Goal: Task Accomplishment & Management: Complete application form

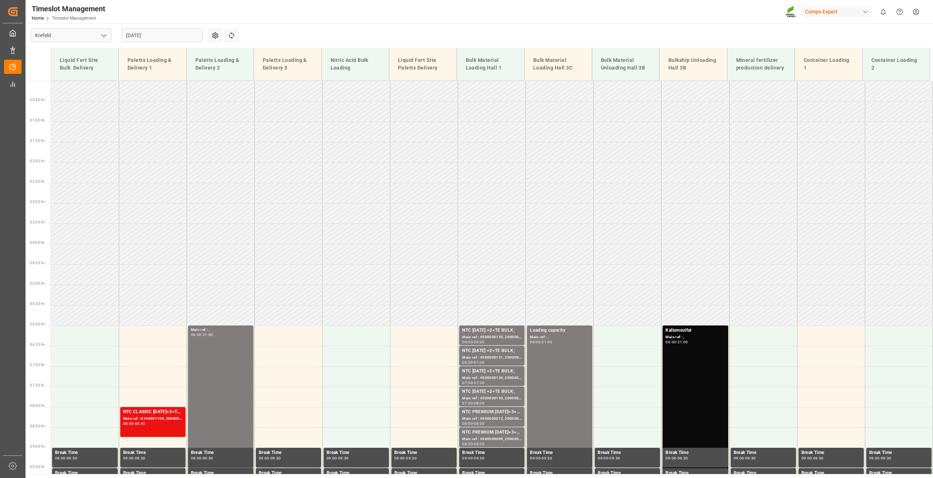
scroll to position [220, 0]
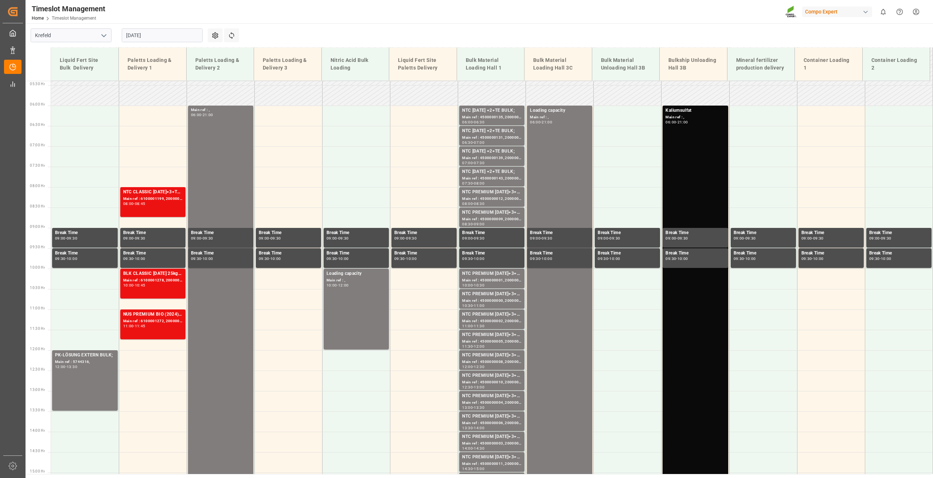
click at [136, 33] on input "[DATE]" at bounding box center [162, 35] width 81 height 14
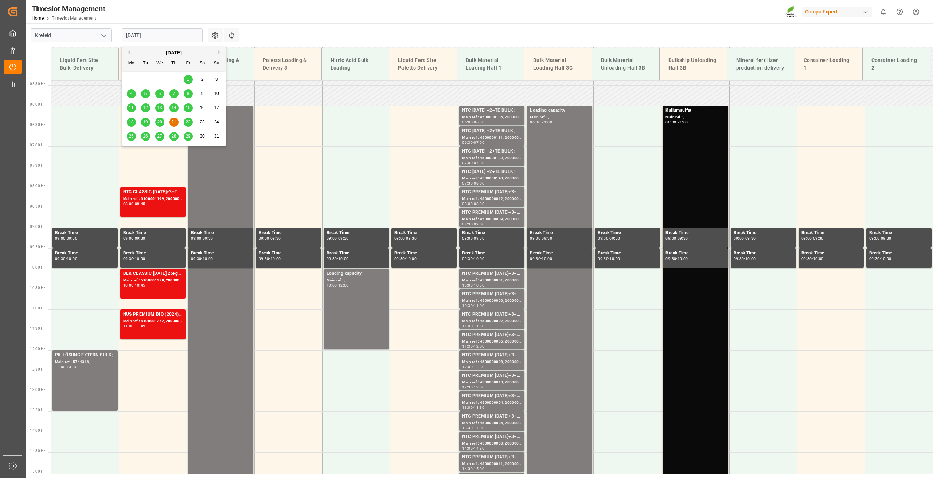
click at [218, 53] on button "Next Month" at bounding box center [220, 52] width 4 height 4
click at [174, 78] on span "4" at bounding box center [174, 79] width 3 height 5
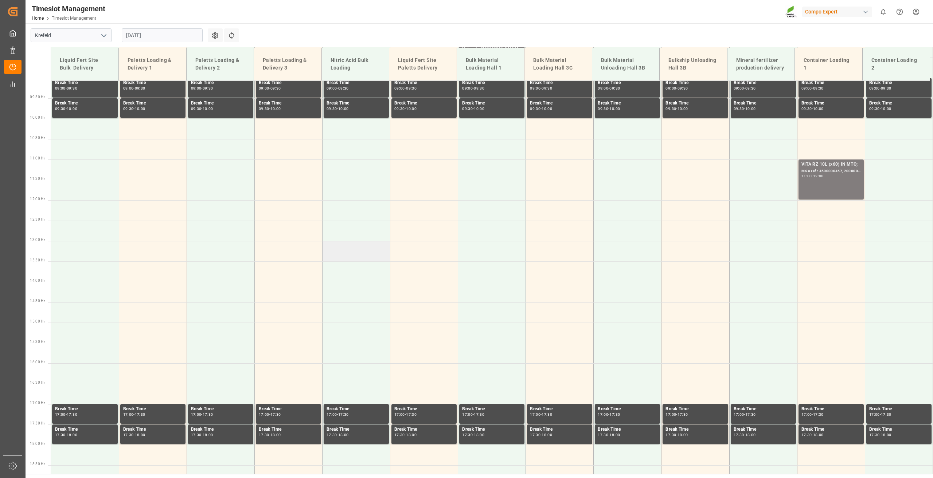
scroll to position [79, 0]
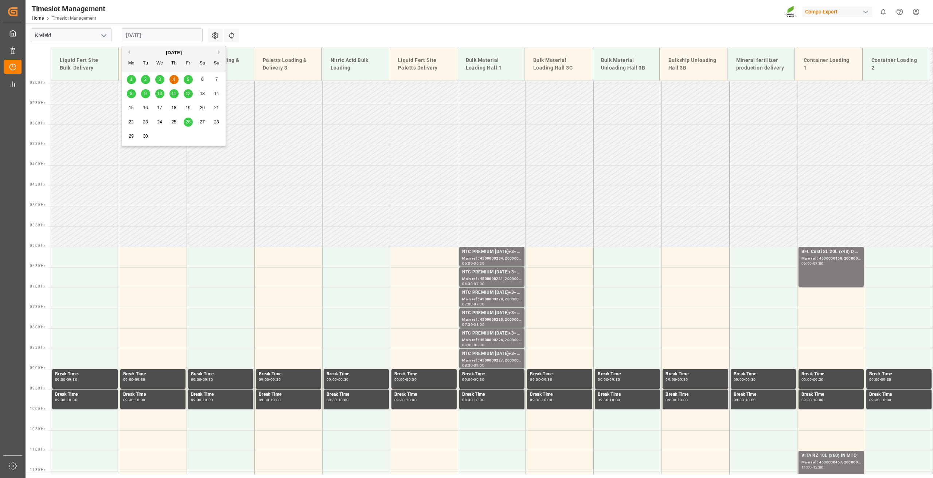
click at [152, 37] on input "[DATE]" at bounding box center [162, 35] width 81 height 14
click at [188, 81] on span "5" at bounding box center [188, 79] width 3 height 5
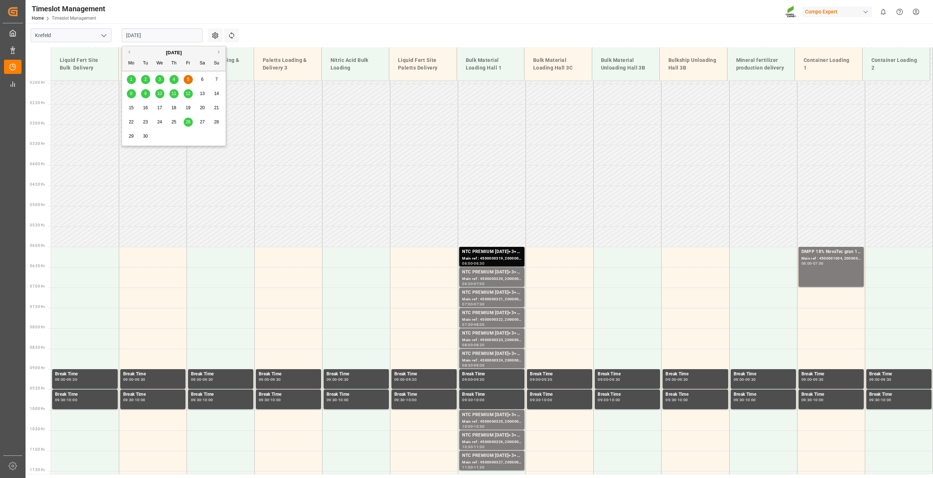
click at [141, 37] on input "[DATE]" at bounding box center [162, 35] width 81 height 14
click at [133, 95] on div "8" at bounding box center [131, 94] width 9 height 9
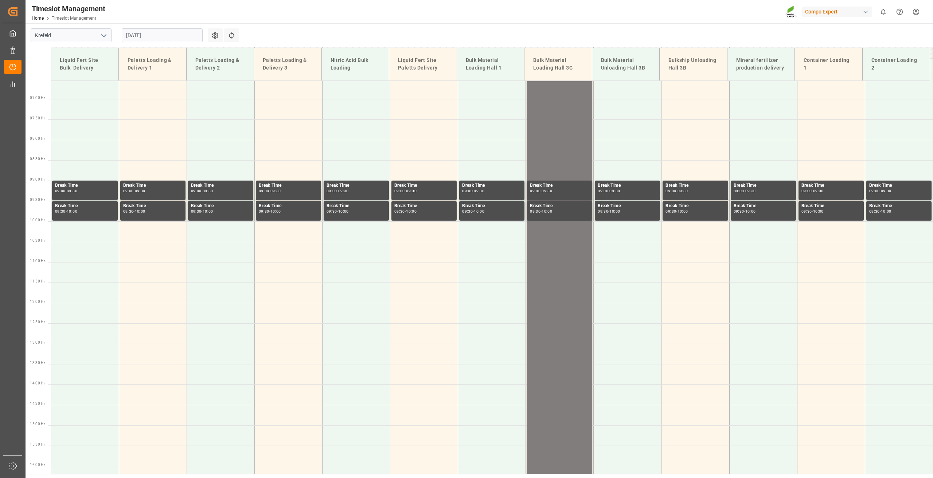
scroll to position [115, 0]
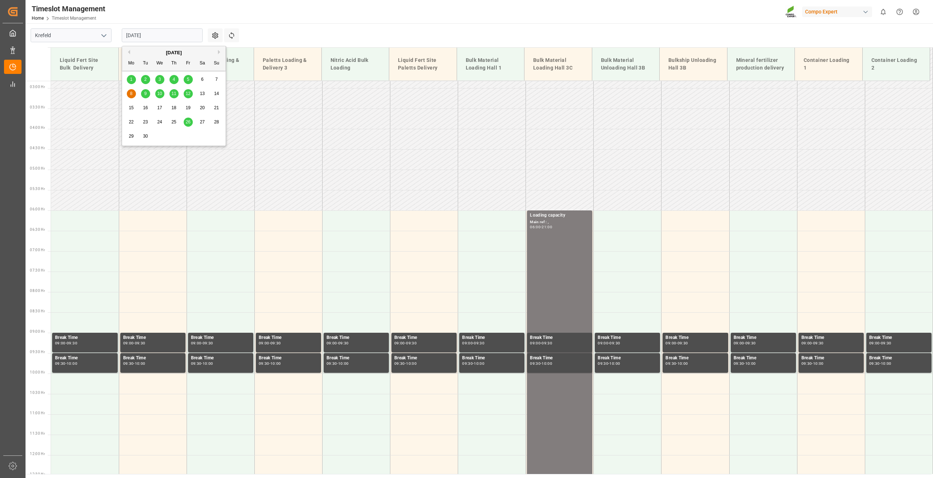
click at [149, 34] on input "[DATE]" at bounding box center [162, 35] width 81 height 14
click at [147, 92] on div "9" at bounding box center [145, 94] width 9 height 9
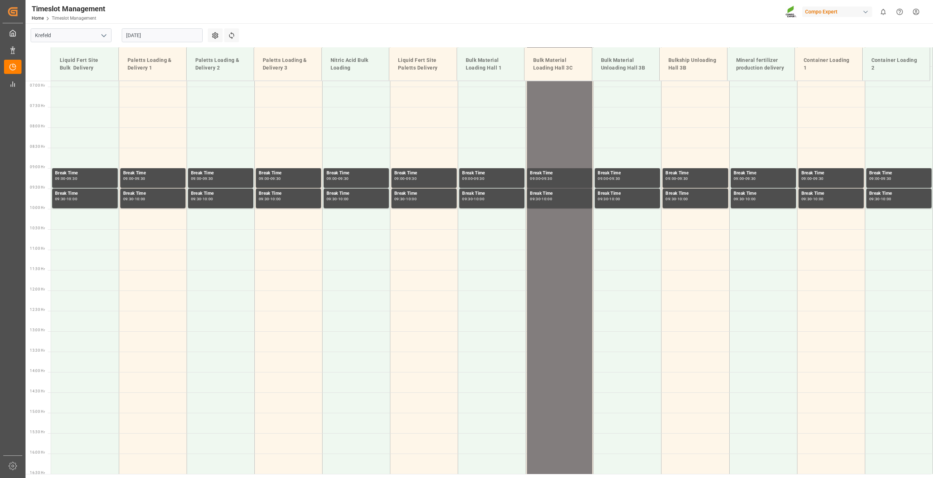
scroll to position [370, 0]
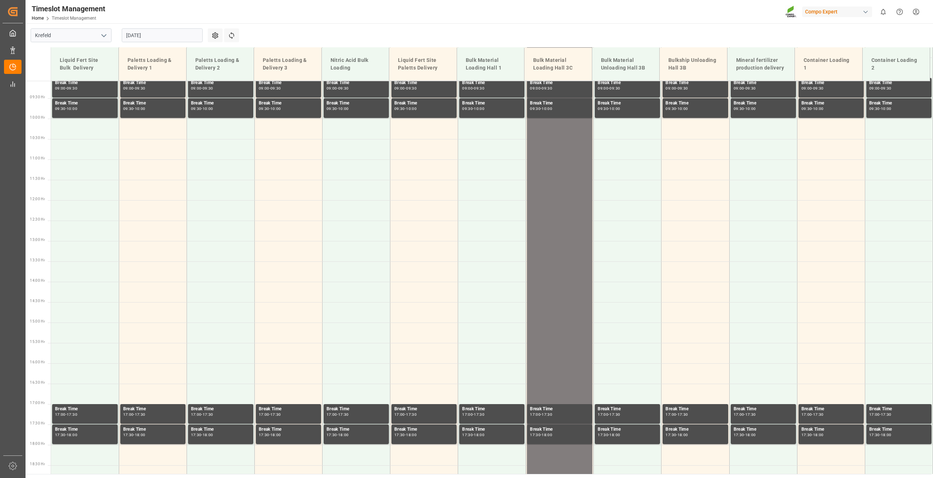
click at [141, 35] on input "[DATE]" at bounding box center [162, 35] width 81 height 14
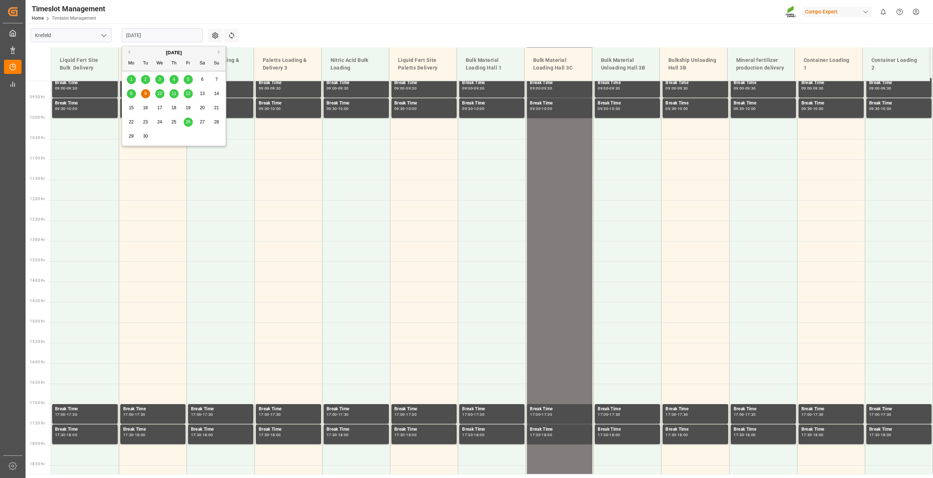
click at [132, 94] on span "8" at bounding box center [131, 93] width 3 height 5
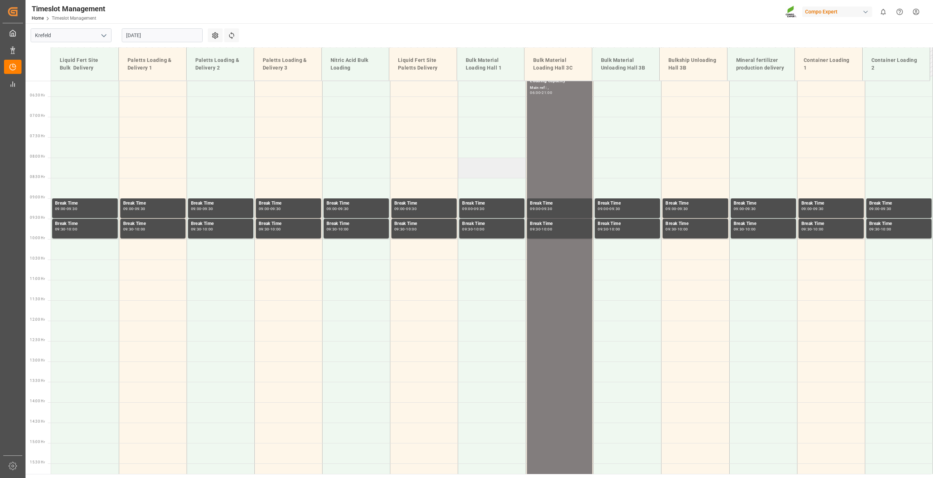
scroll to position [188, 0]
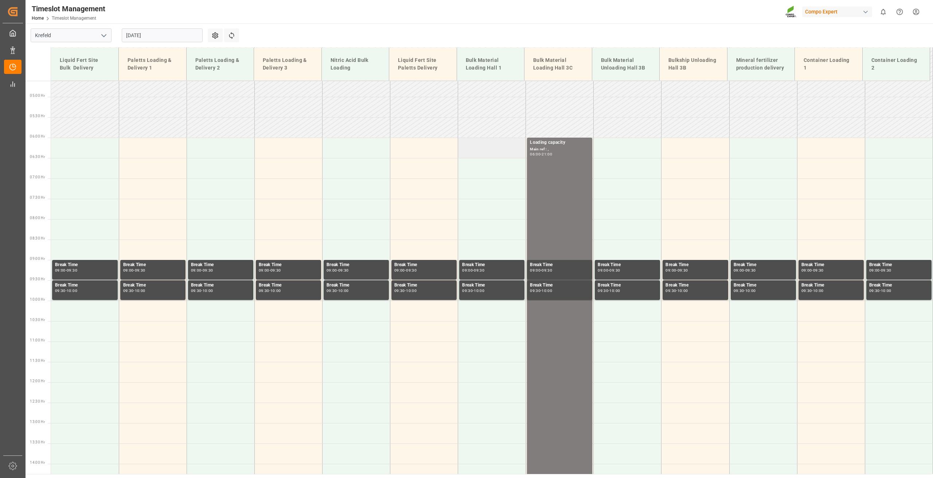
click at [474, 152] on td at bounding box center [492, 148] width 68 height 20
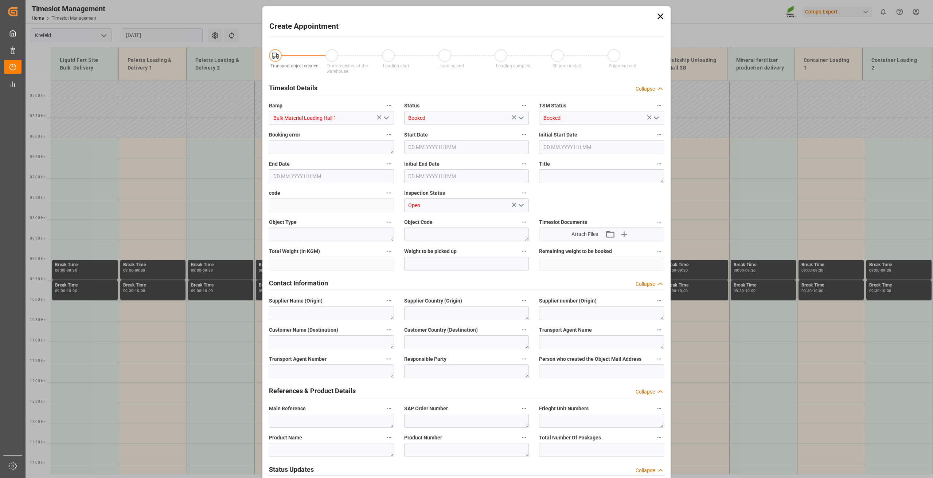
type input "[DATE] 06:00"
type input "[DATE] 06:30"
click at [574, 168] on label "Title" at bounding box center [601, 164] width 125 height 10
click at [654, 168] on button "Title" at bounding box center [658, 163] width 9 height 9
click at [573, 175] on div at bounding box center [466, 239] width 933 height 478
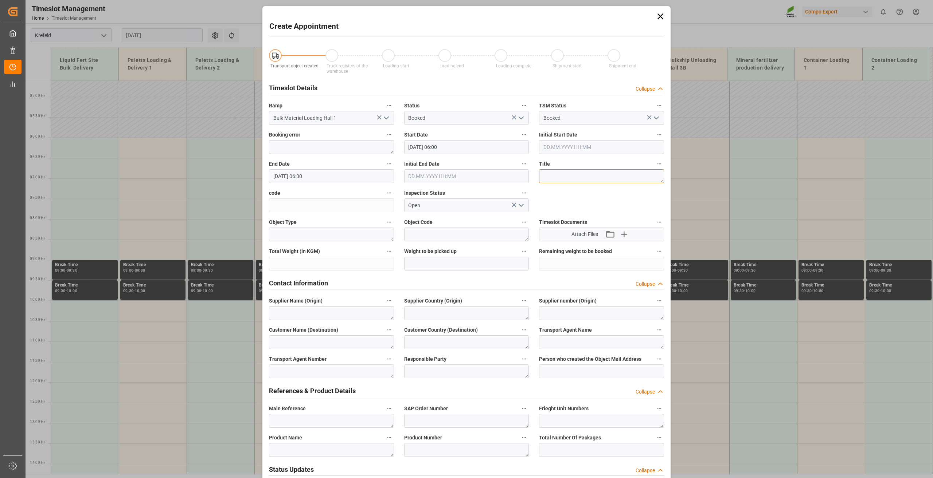
click at [577, 172] on textarea at bounding box center [601, 176] width 125 height 14
click at [597, 176] on textarea "Blocker Schiff Nürnberg 1/2" at bounding box center [601, 176] width 125 height 14
drag, startPoint x: 613, startPoint y: 172, endPoint x: 596, endPoint y: 176, distance: 18.0
click at [596, 176] on textarea "Blocker Schiff Nürnberg 1/2" at bounding box center [601, 176] width 125 height 14
type textarea "Blocker Schiff Nürnberg"
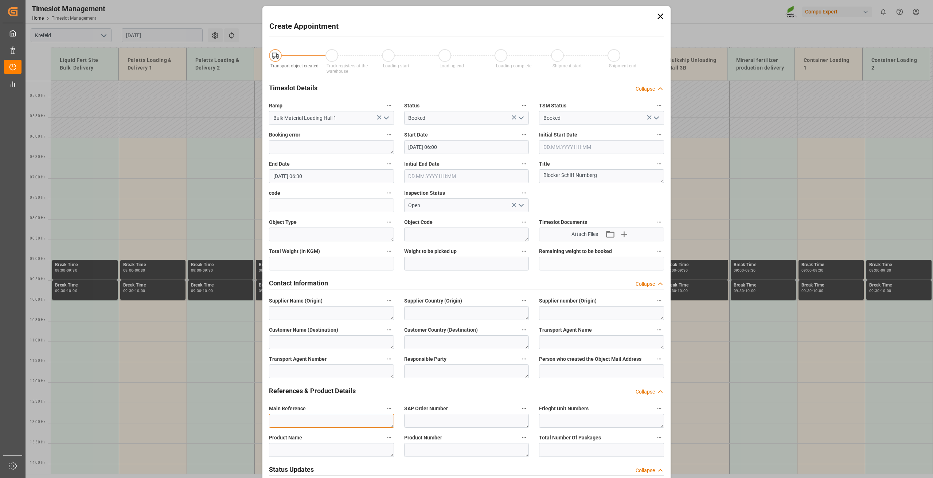
click at [314, 417] on textarea at bounding box center [331, 421] width 125 height 14
click at [296, 420] on textarea at bounding box center [331, 421] width 125 height 14
paste textarea "Blocker Schiff Nürnberg"
type textarea "Blocker Schiff Nürnberg"
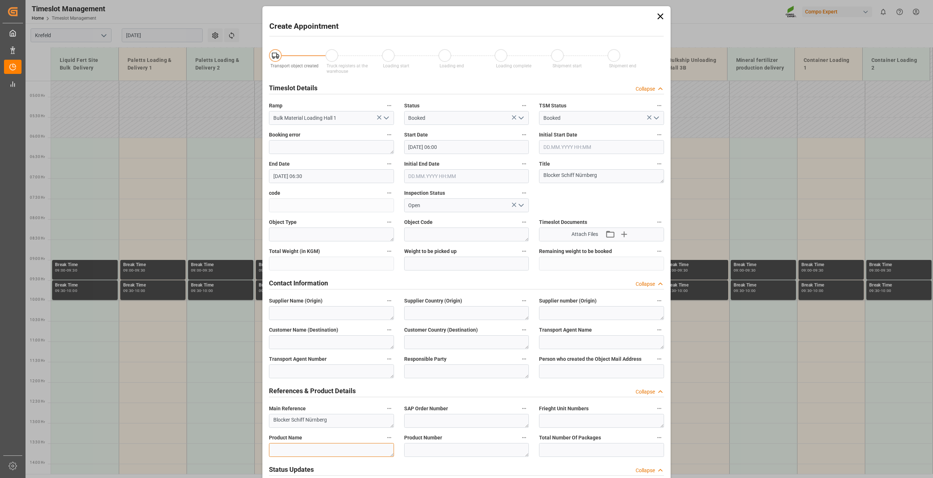
click at [313, 450] on textarea at bounding box center [331, 450] width 125 height 14
paste textarea "NTC PREMIUM [DATE]+3+TE BULK"
type textarea "NTC PREMIUM [DATE]+3+TE BULK"
click at [446, 446] on textarea at bounding box center [466, 450] width 125 height 14
paste textarea "2566502000"
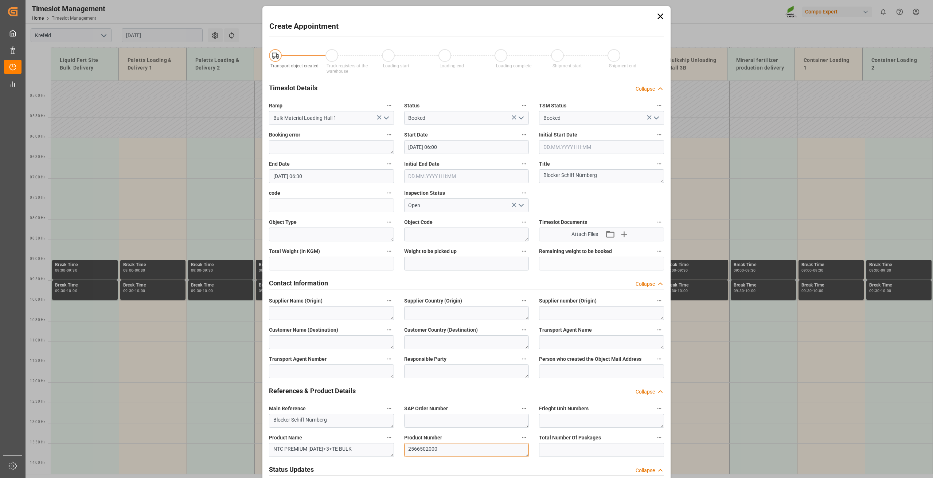
type textarea "2566502000"
click at [450, 418] on textarea at bounding box center [466, 421] width 125 height 14
click at [441, 417] on textarea "200000111" at bounding box center [466, 421] width 125 height 14
type textarea "2000001109"
click at [424, 261] on input "text" at bounding box center [466, 264] width 125 height 14
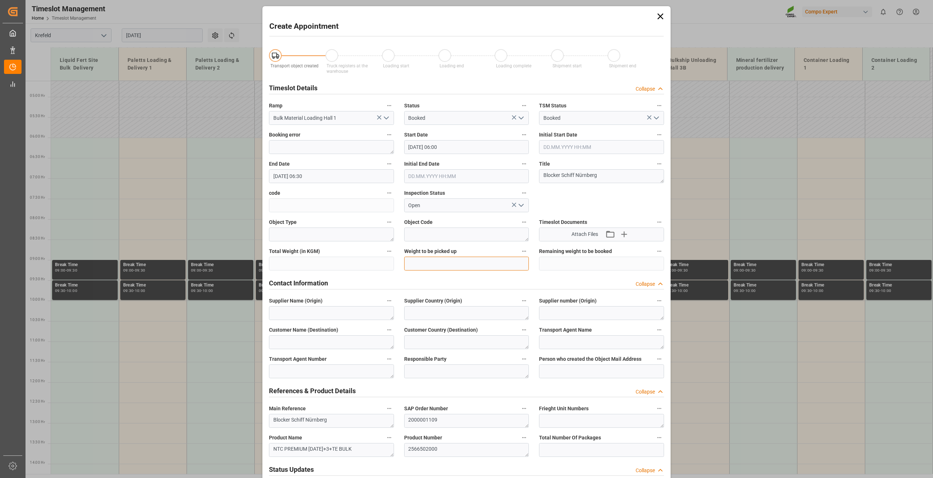
type input "800000"
click at [303, 174] on input "[DATE] 06:30" at bounding box center [331, 176] width 125 height 14
click at [275, 231] on div "8" at bounding box center [277, 234] width 9 height 9
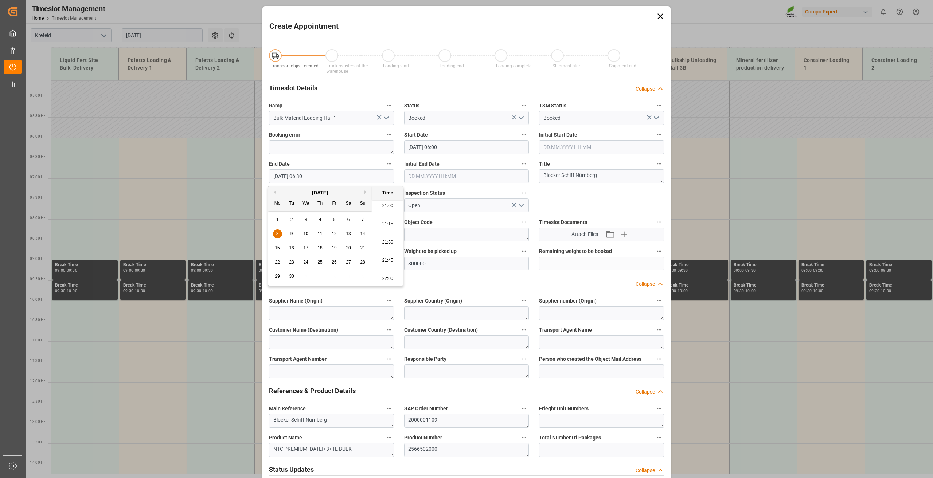
click at [388, 209] on li "21:00" at bounding box center [387, 206] width 31 height 18
type input "[DATE] 21:00"
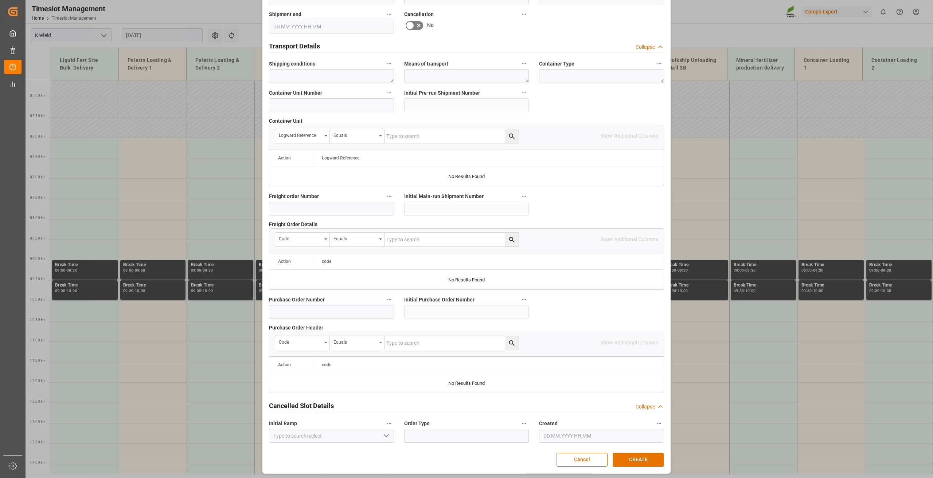
scroll to position [533, 0]
click at [629, 459] on button "CREATE" at bounding box center [637, 459] width 51 height 14
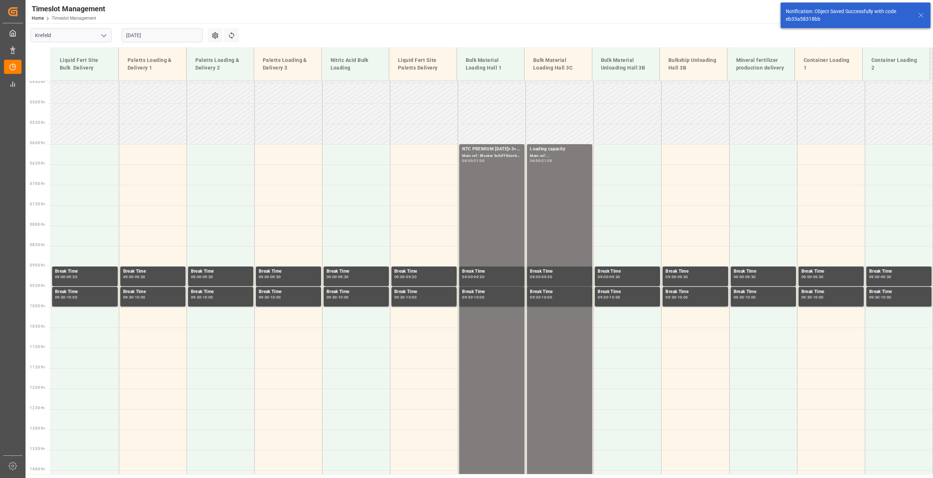
scroll to position [207, 0]
